Goal: Find specific page/section: Find specific page/section

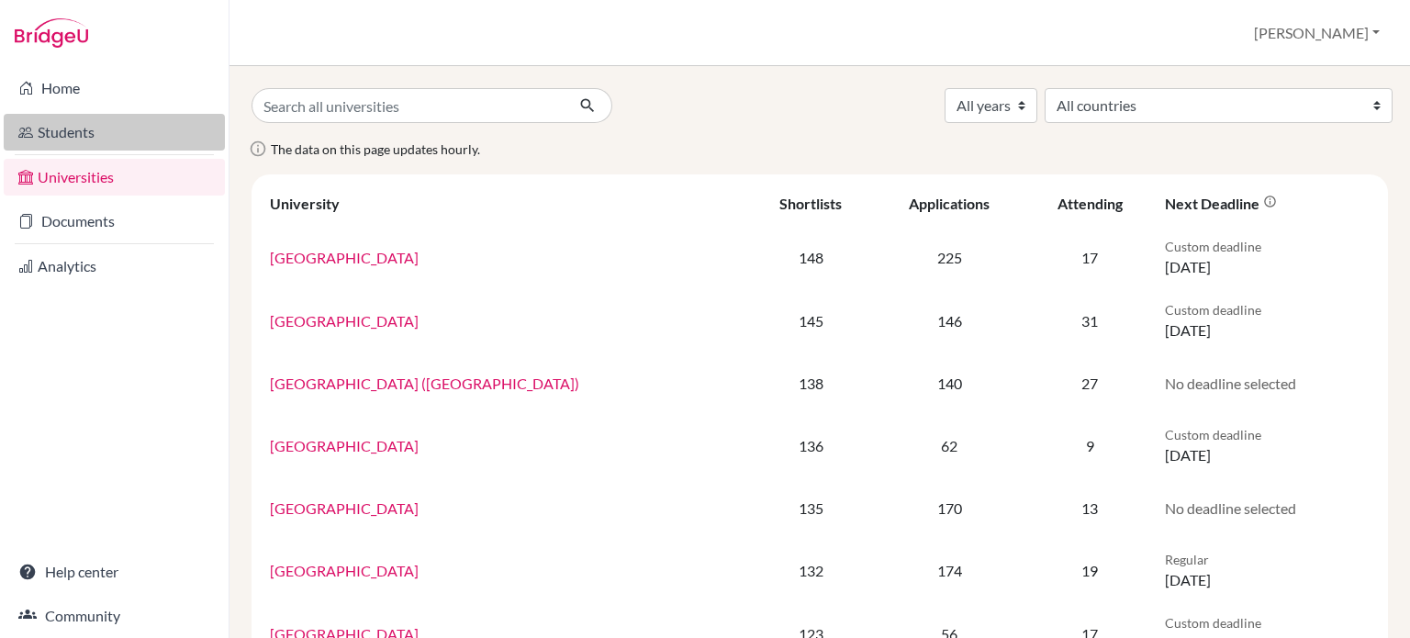
click at [109, 131] on link "Students" at bounding box center [114, 132] width 221 height 37
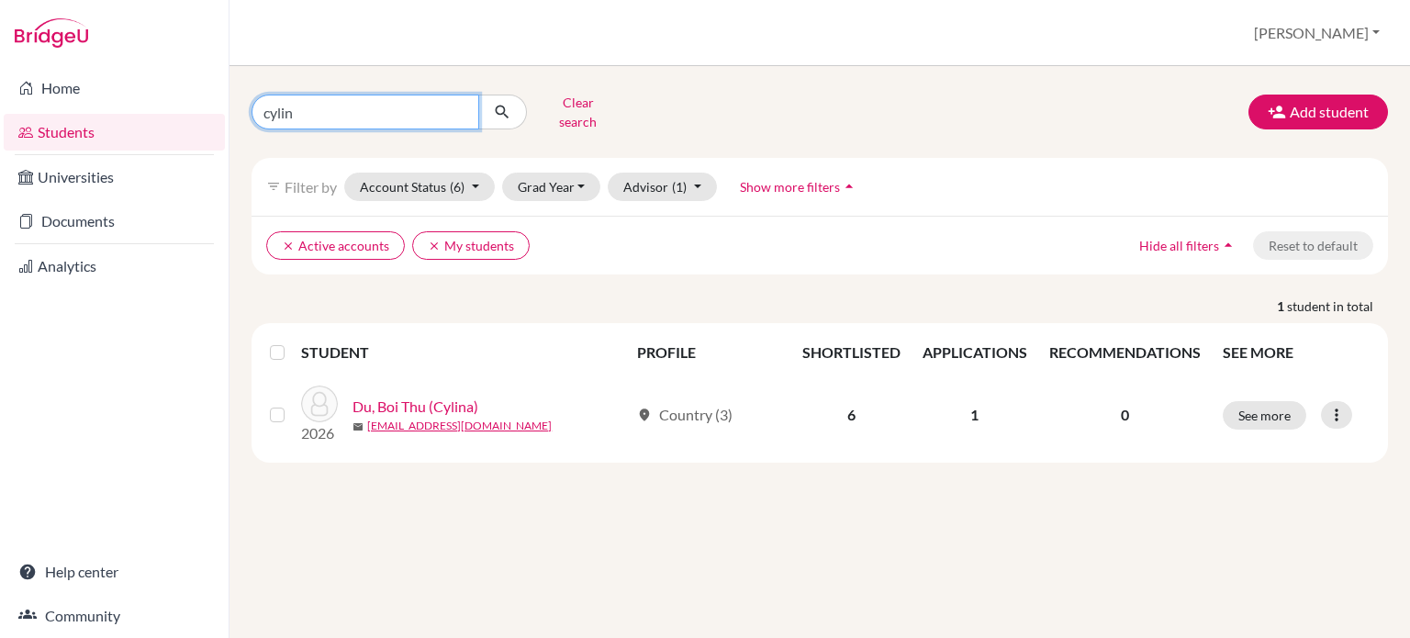
click at [382, 111] on input "cylin" at bounding box center [366, 112] width 228 height 35
type input "c"
type input "hangyeol"
click button "submit" at bounding box center [502, 112] width 49 height 35
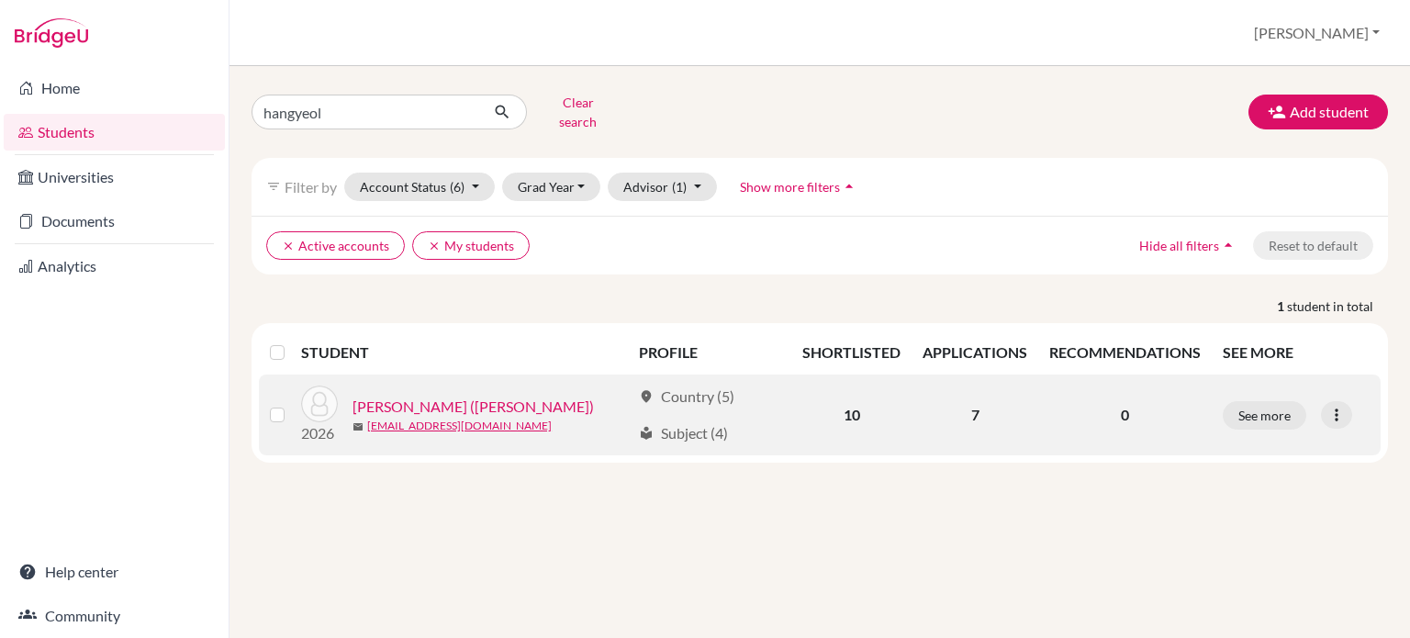
click at [435, 396] on link "[PERSON_NAME] ([PERSON_NAME])" at bounding box center [473, 407] width 241 height 22
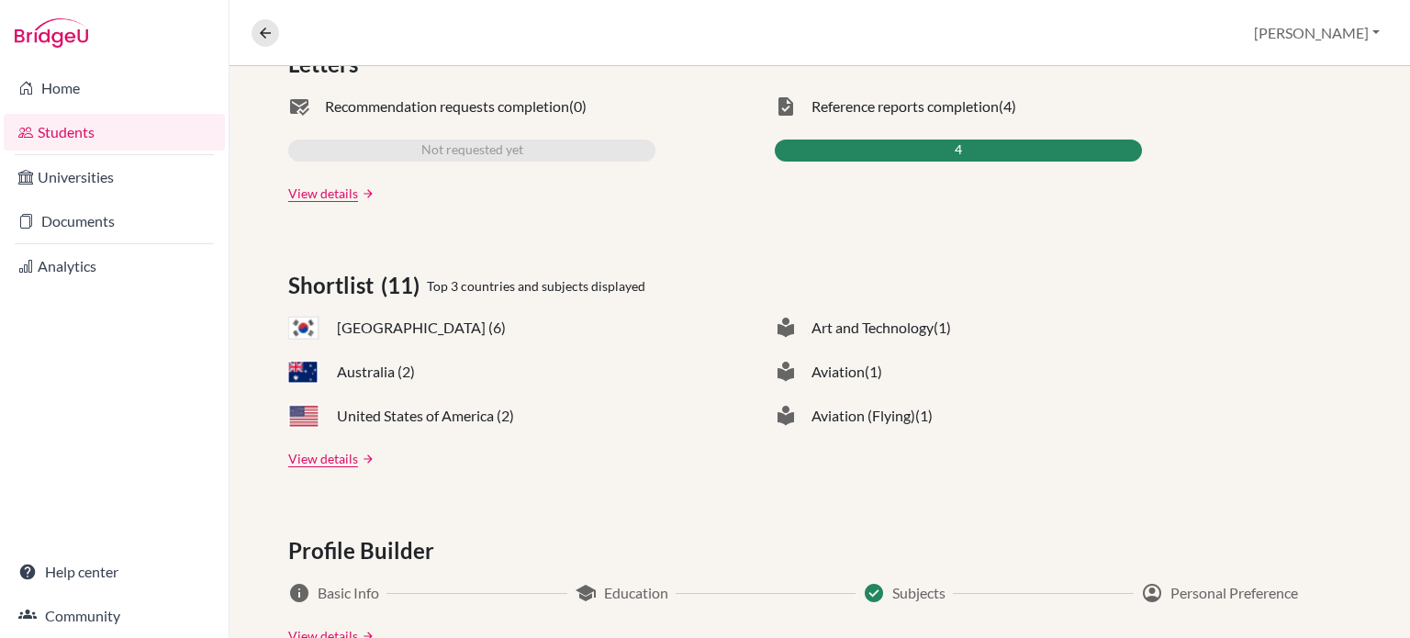
scroll to position [612, 0]
click at [331, 451] on link "View details" at bounding box center [323, 459] width 70 height 19
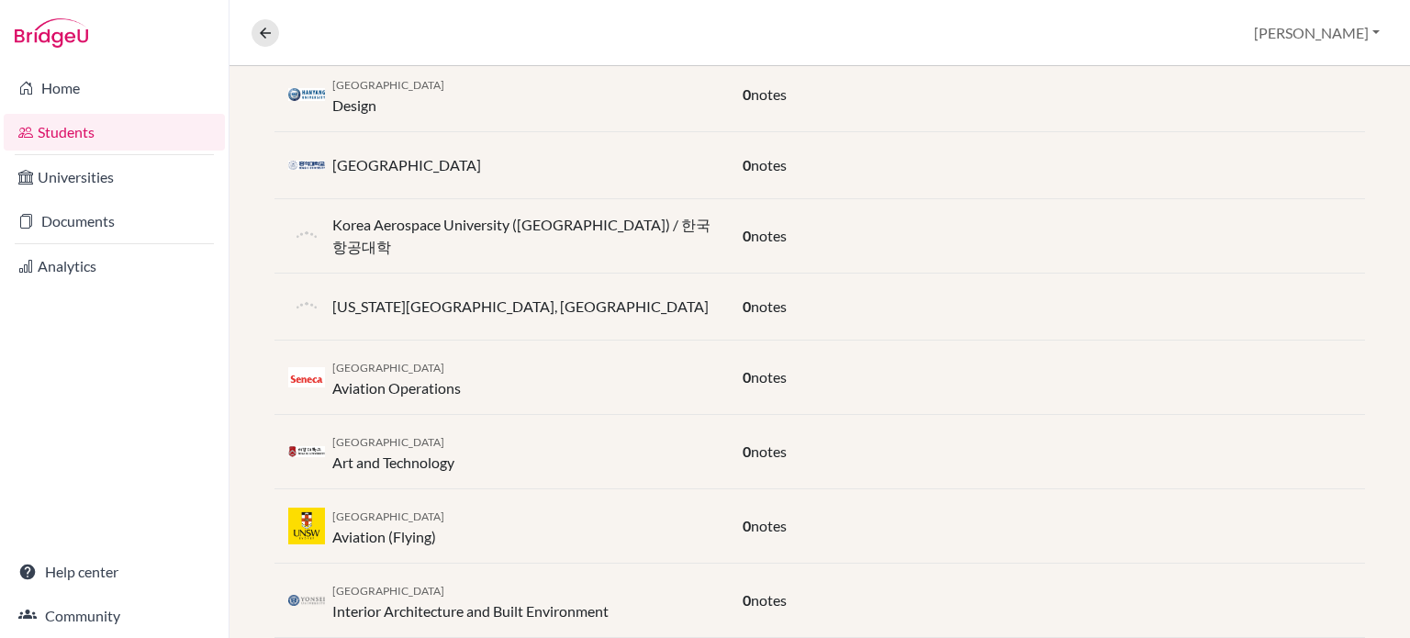
scroll to position [687, 0]
